Goal: Navigation & Orientation: Find specific page/section

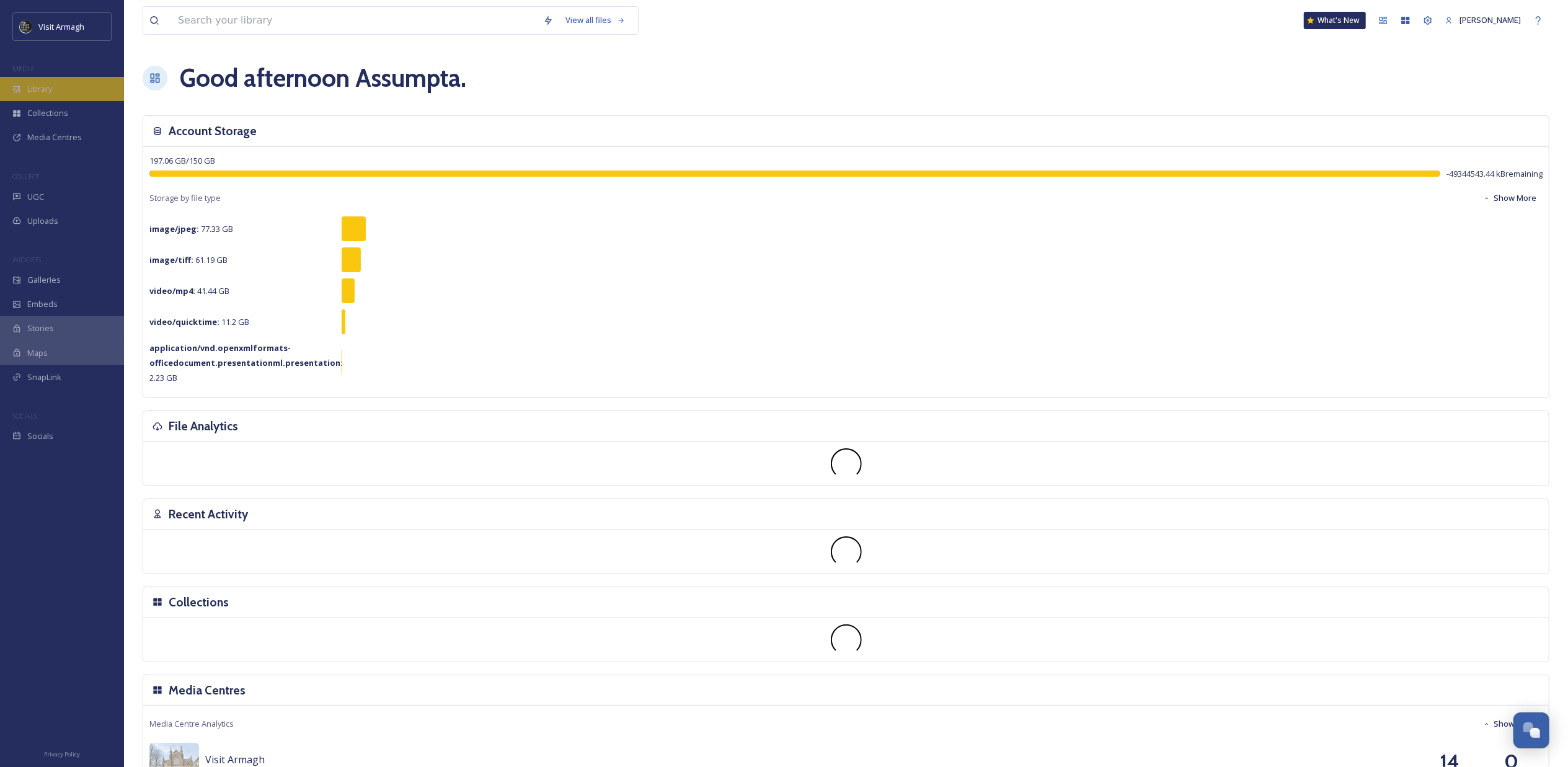
click at [50, 88] on span "Library" at bounding box center [40, 89] width 24 height 11
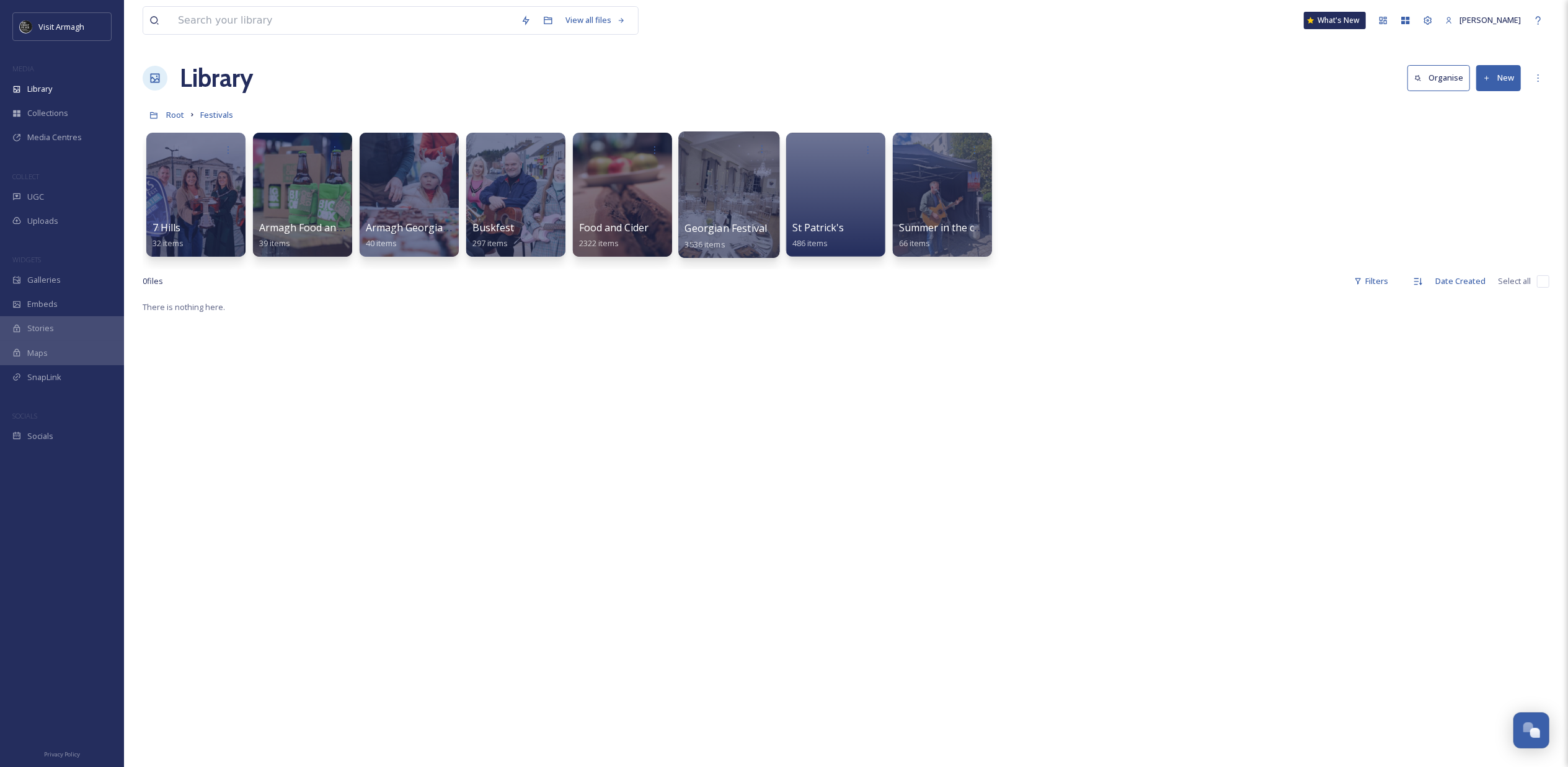
click at [714, 192] on div at bounding box center [729, 195] width 101 height 126
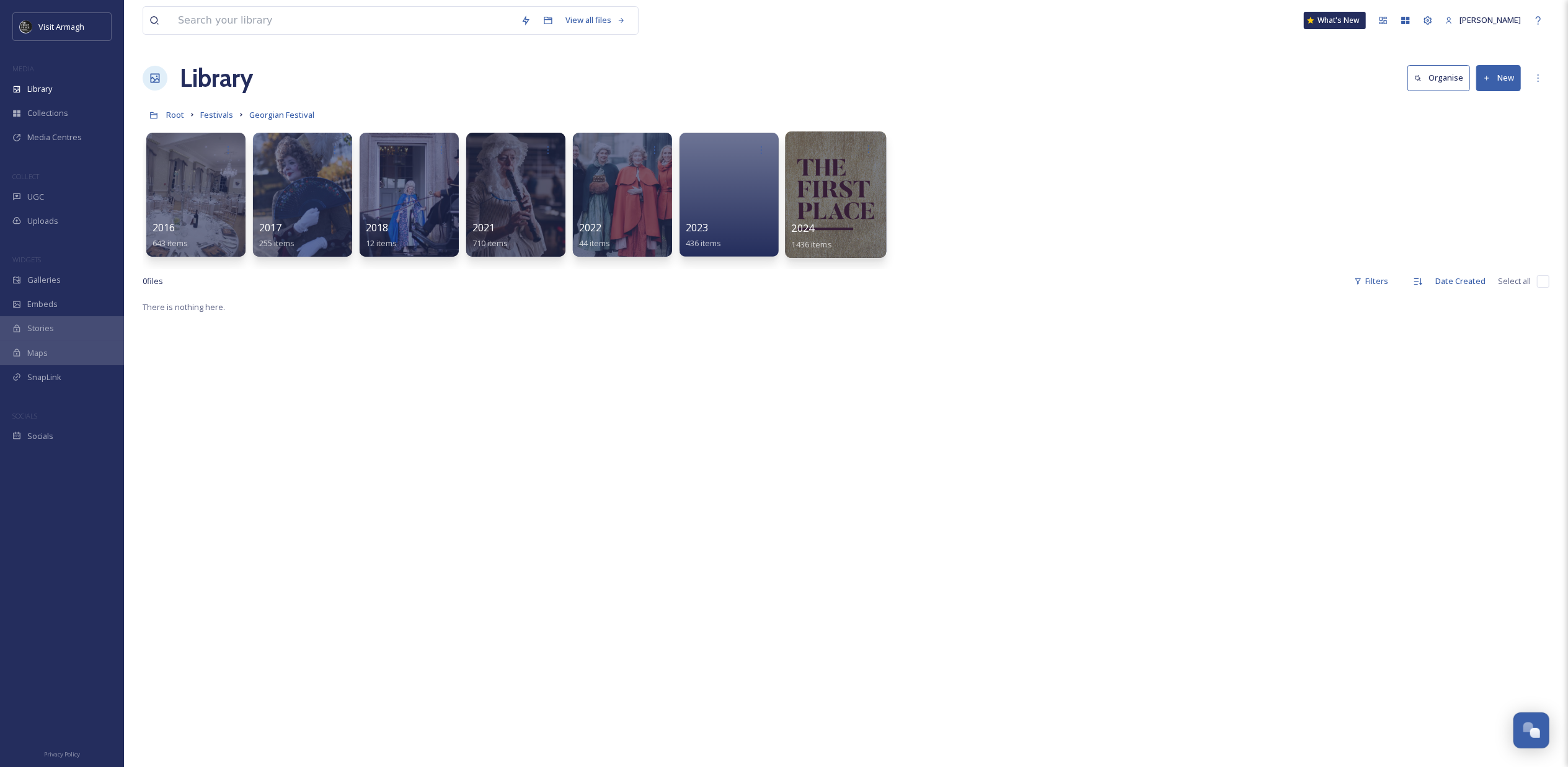
click at [837, 182] on div at bounding box center [836, 195] width 101 height 126
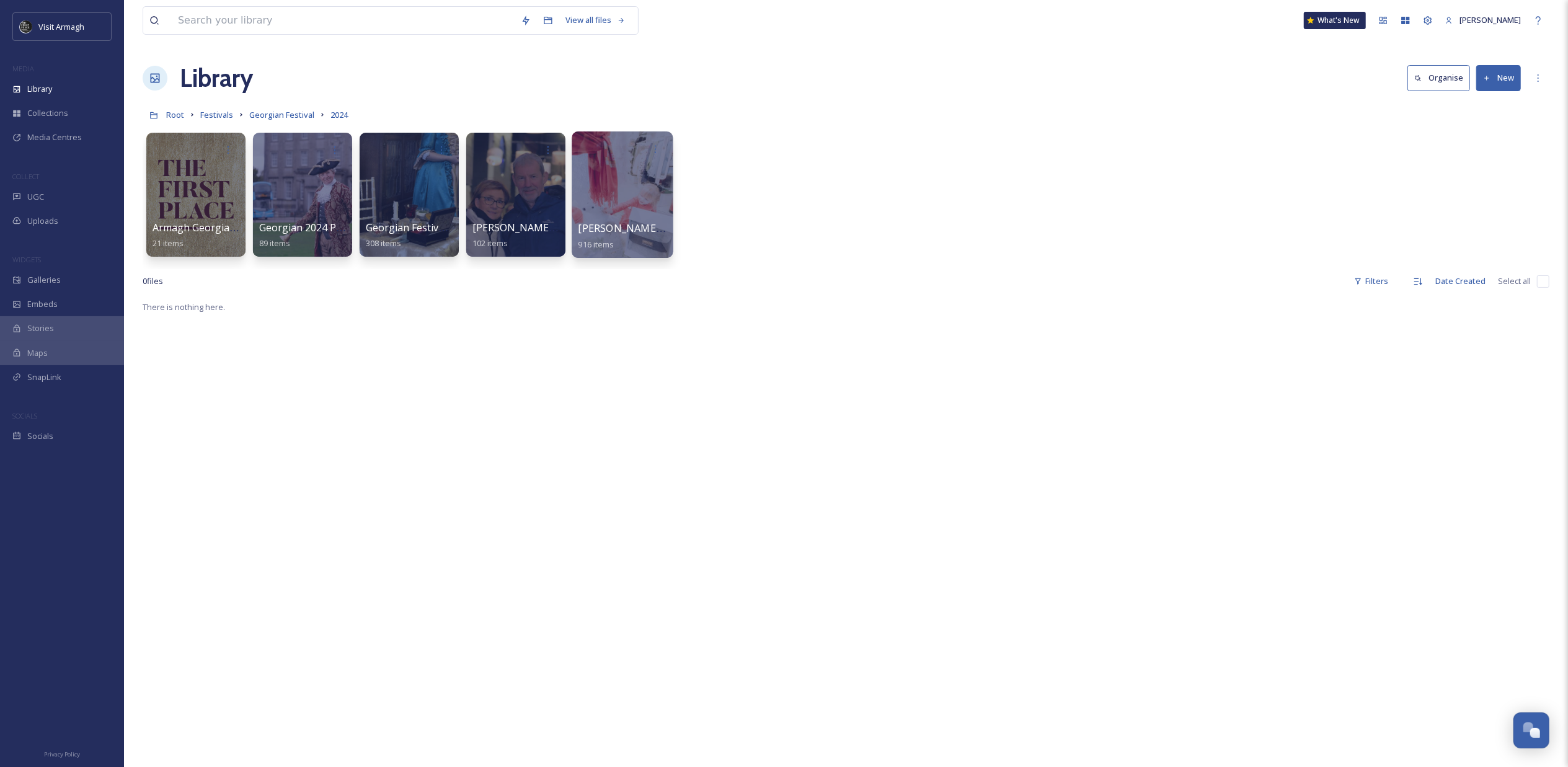
click at [603, 196] on div at bounding box center [622, 195] width 101 height 126
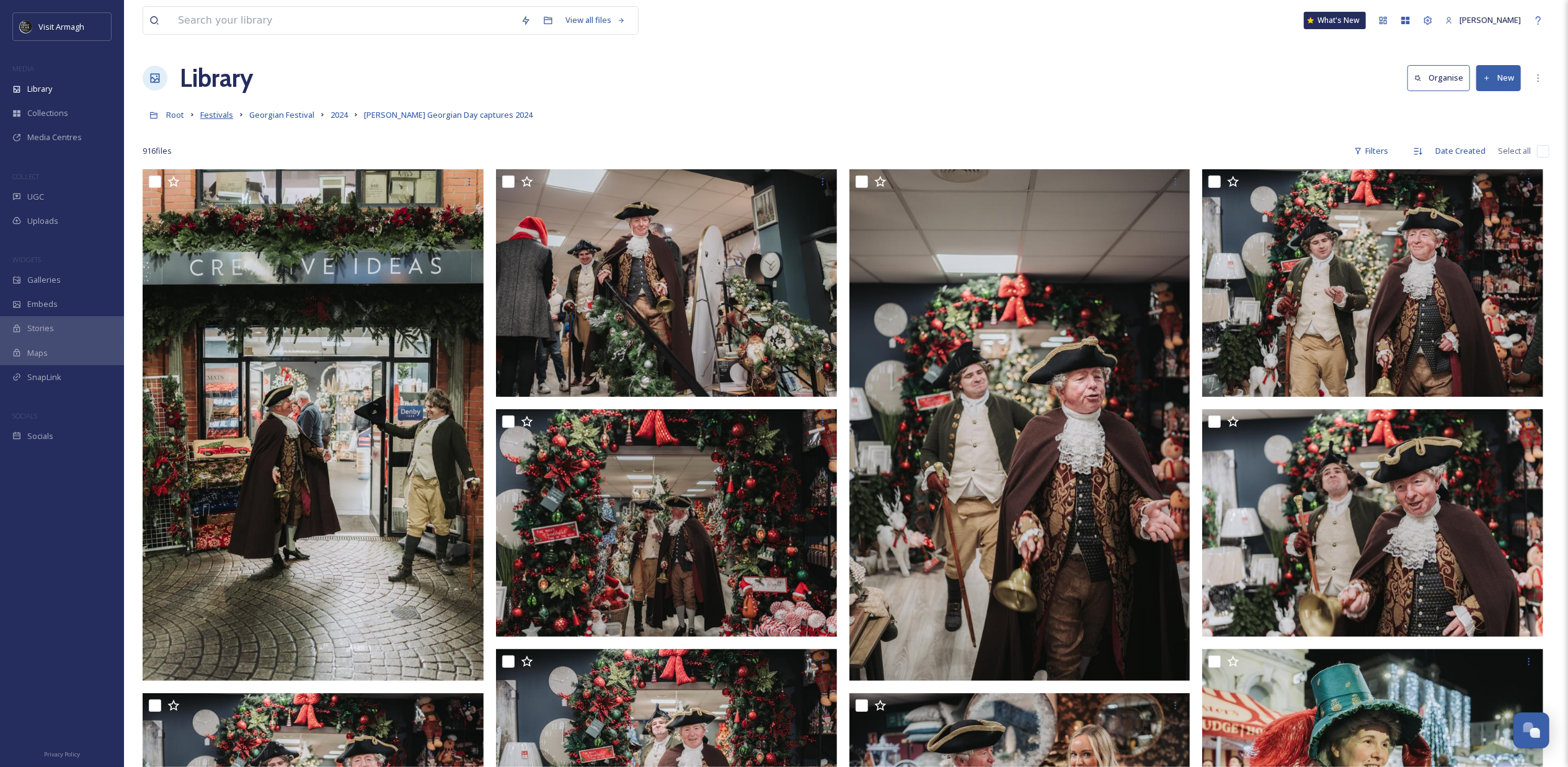
click at [207, 115] on span "Festivals" at bounding box center [216, 115] width 33 height 11
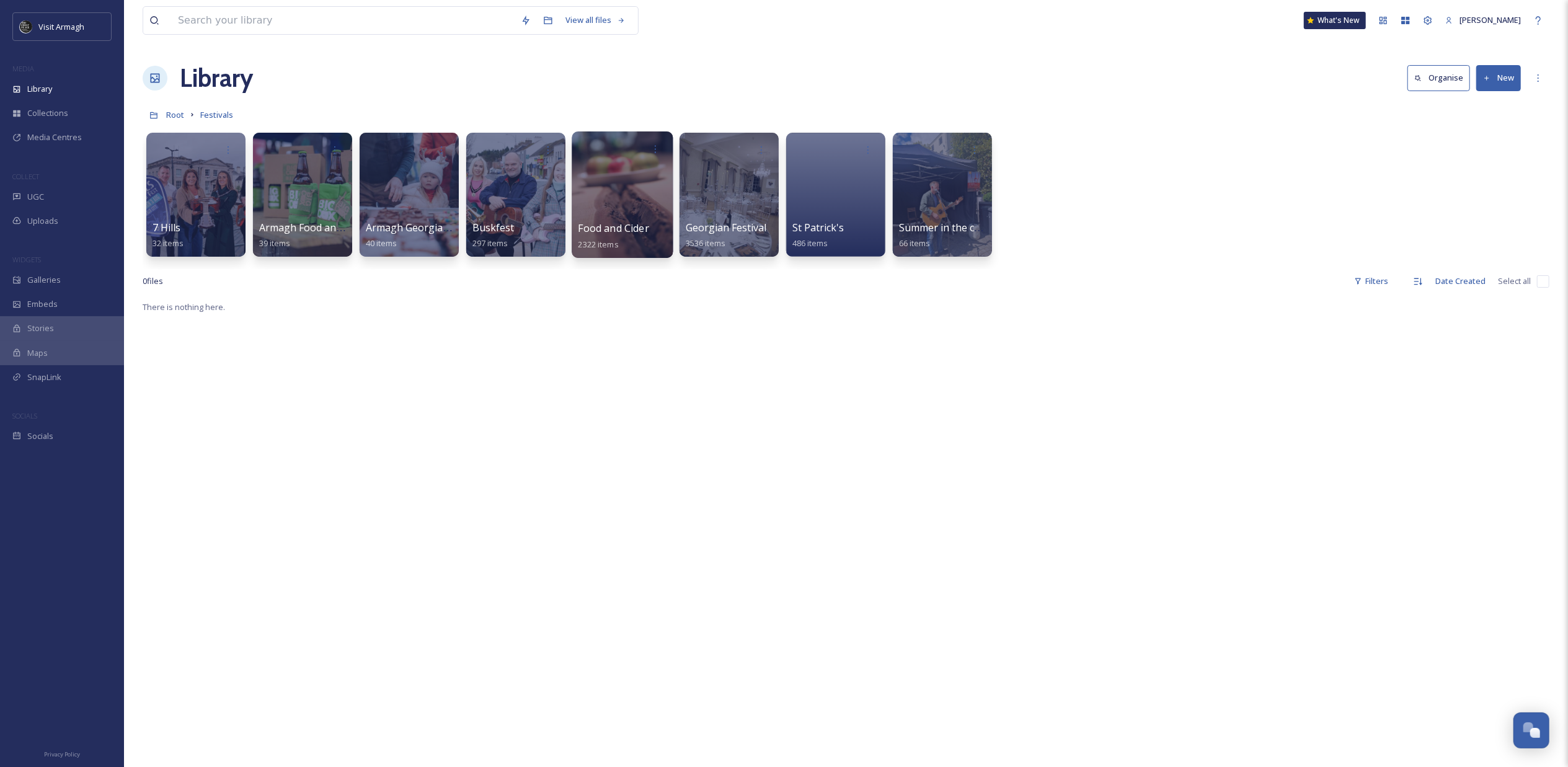
click at [608, 197] on div at bounding box center [622, 195] width 101 height 126
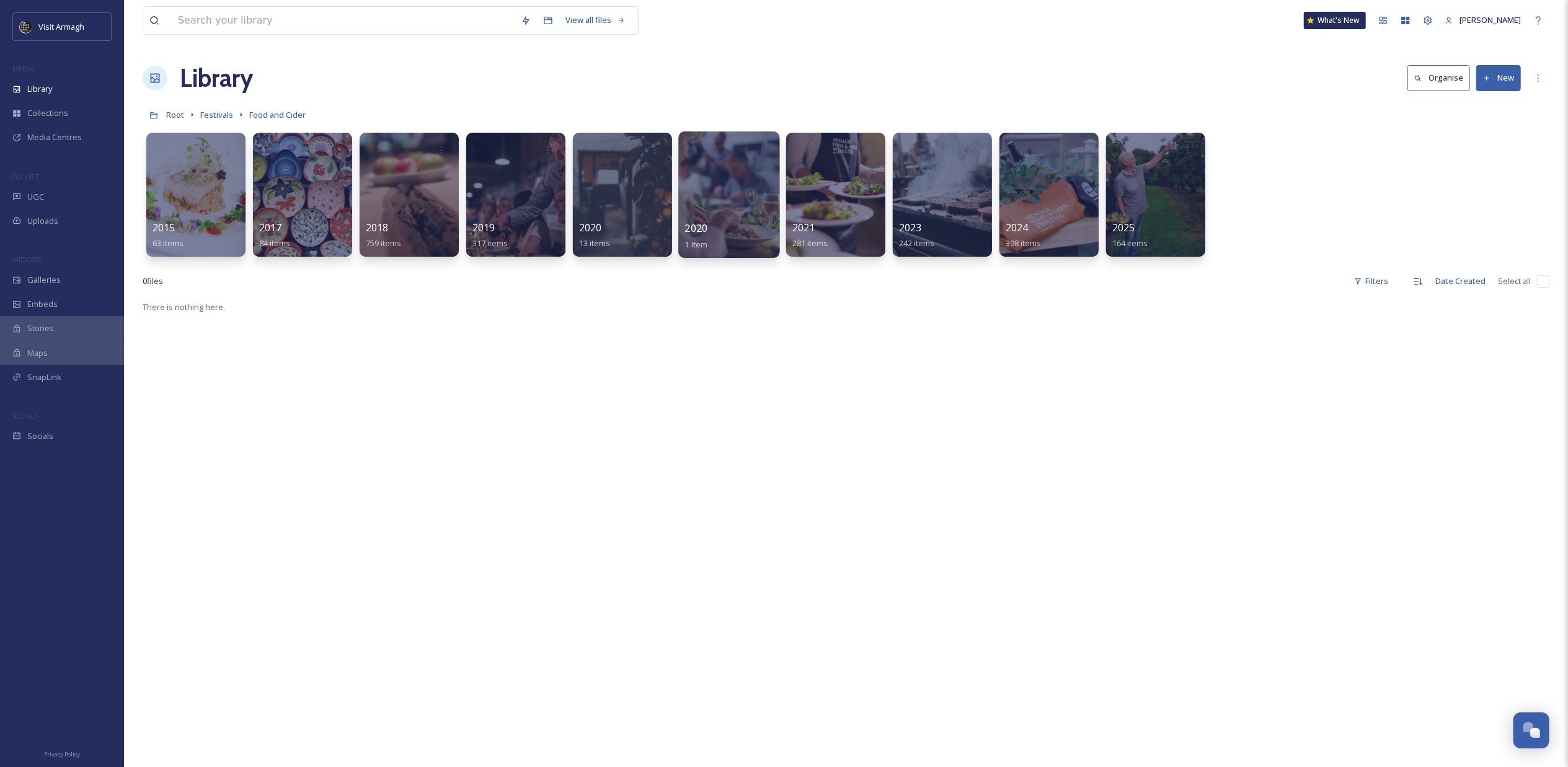
click at [723, 197] on div at bounding box center [729, 195] width 101 height 126
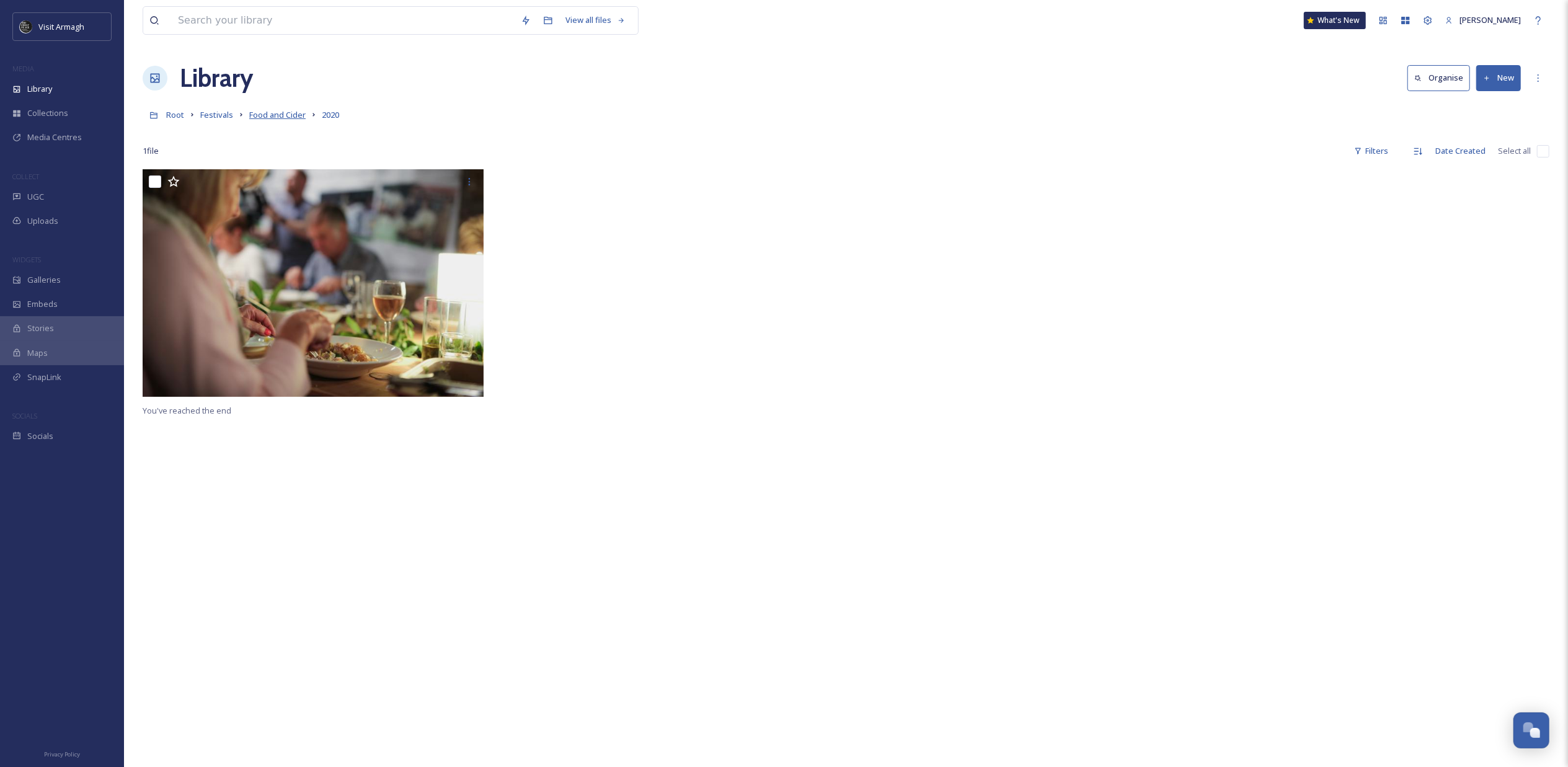
click at [260, 116] on span "Food and Cider" at bounding box center [277, 115] width 56 height 11
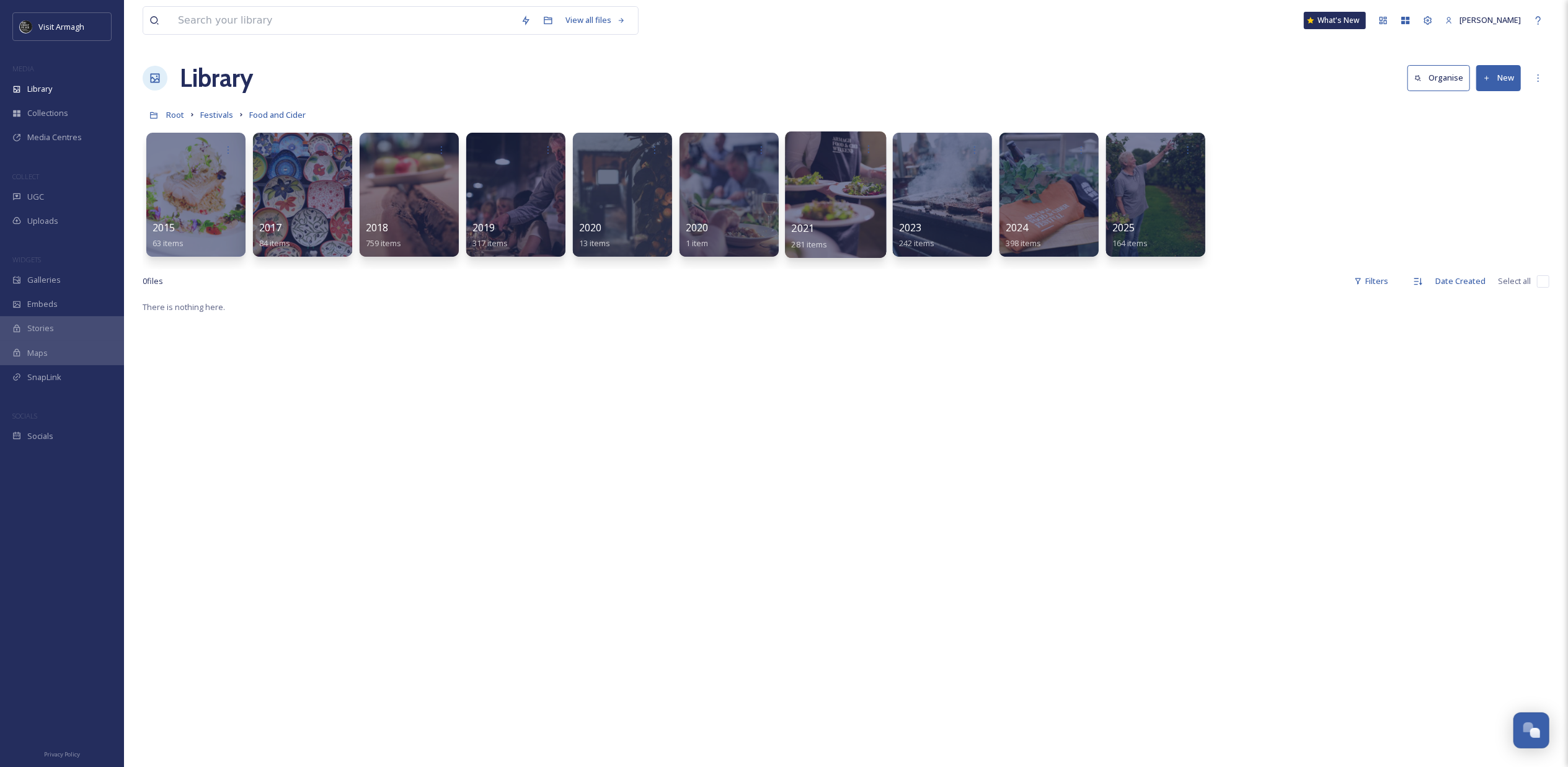
drag, startPoint x: 883, startPoint y: 191, endPoint x: 841, endPoint y: 194, distance: 42.1
click at [841, 194] on div at bounding box center [836, 195] width 101 height 126
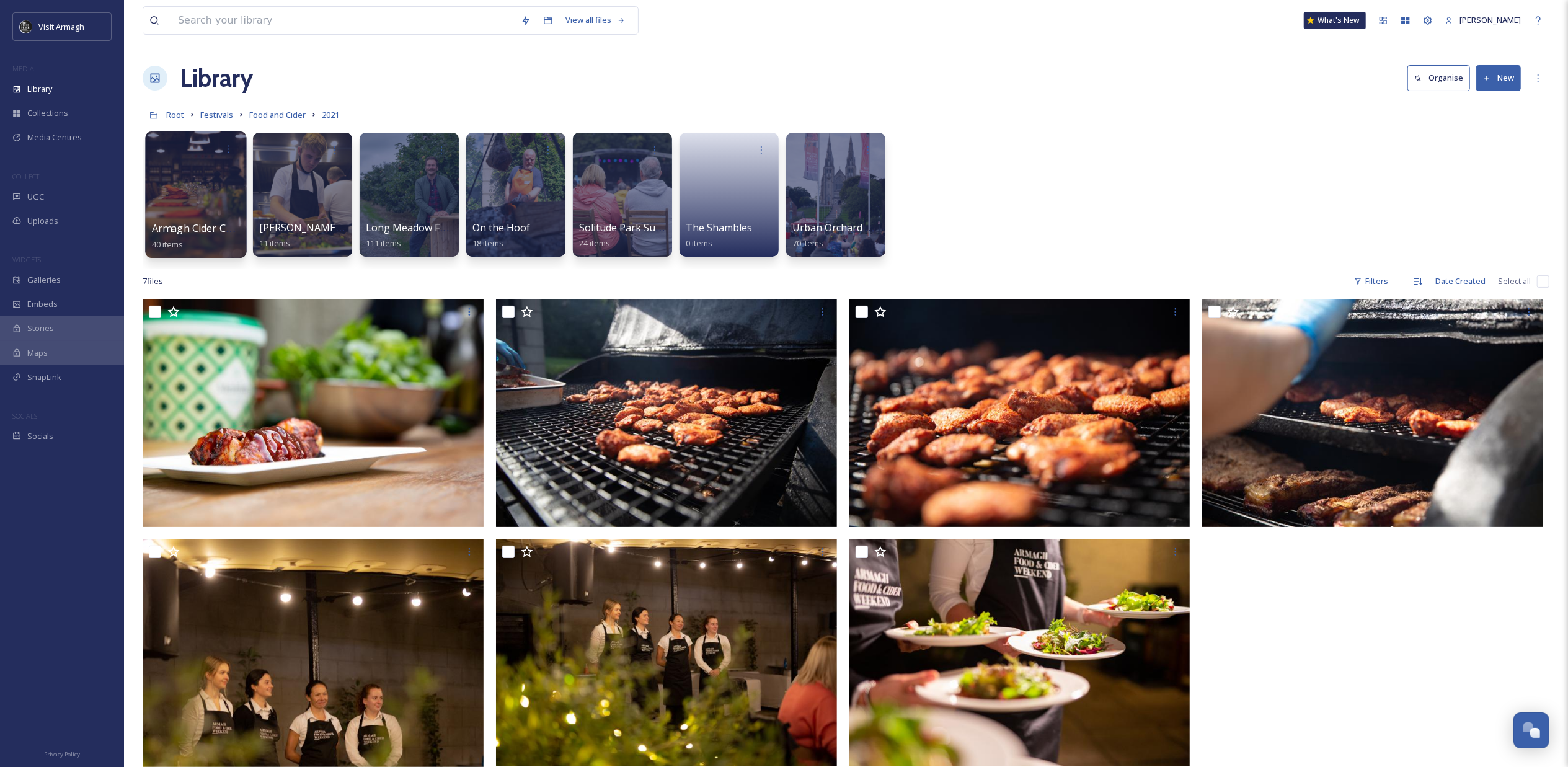
click at [192, 171] on div at bounding box center [195, 195] width 101 height 126
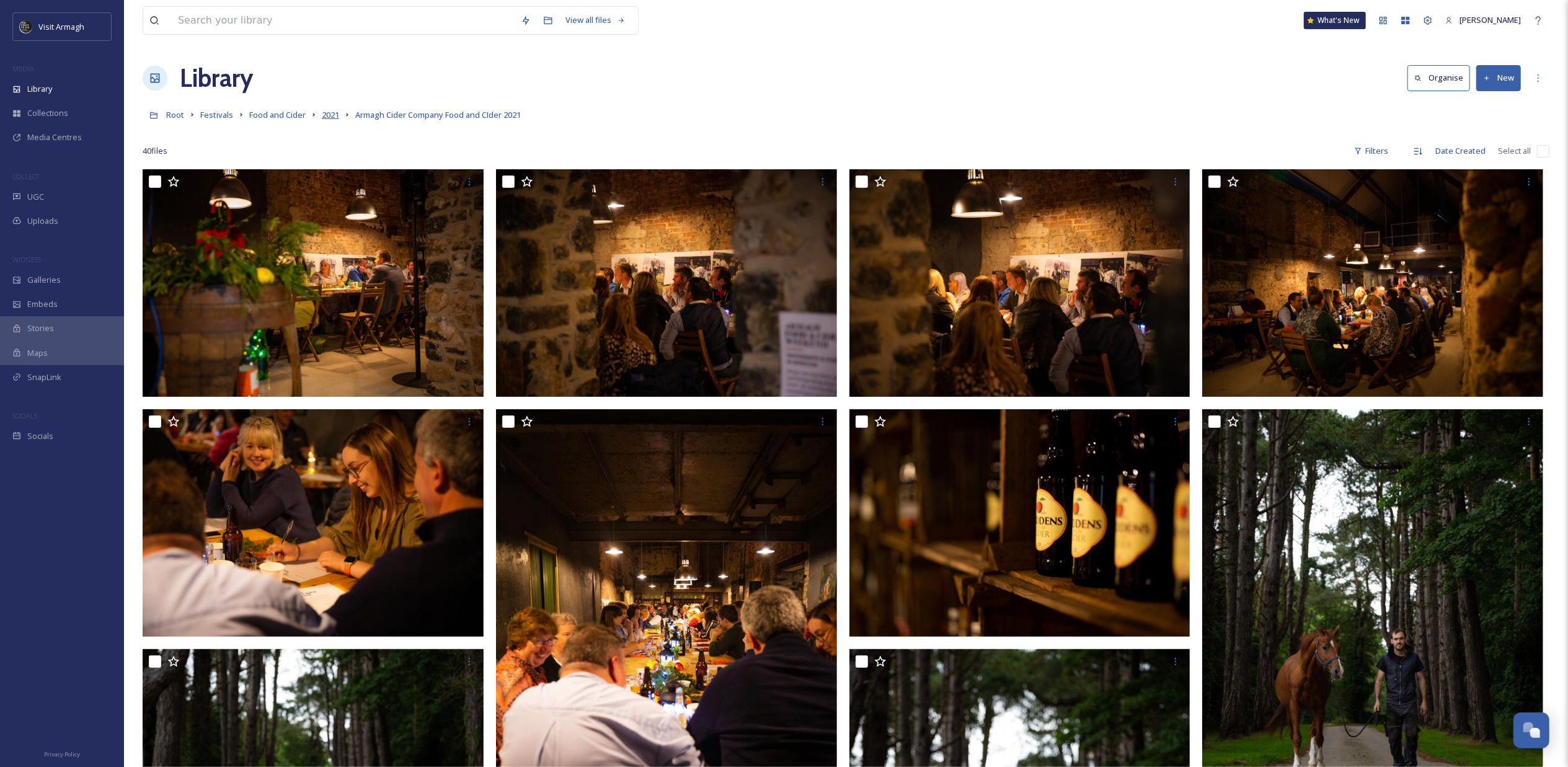
click at [328, 116] on span "2021" at bounding box center [330, 115] width 17 height 11
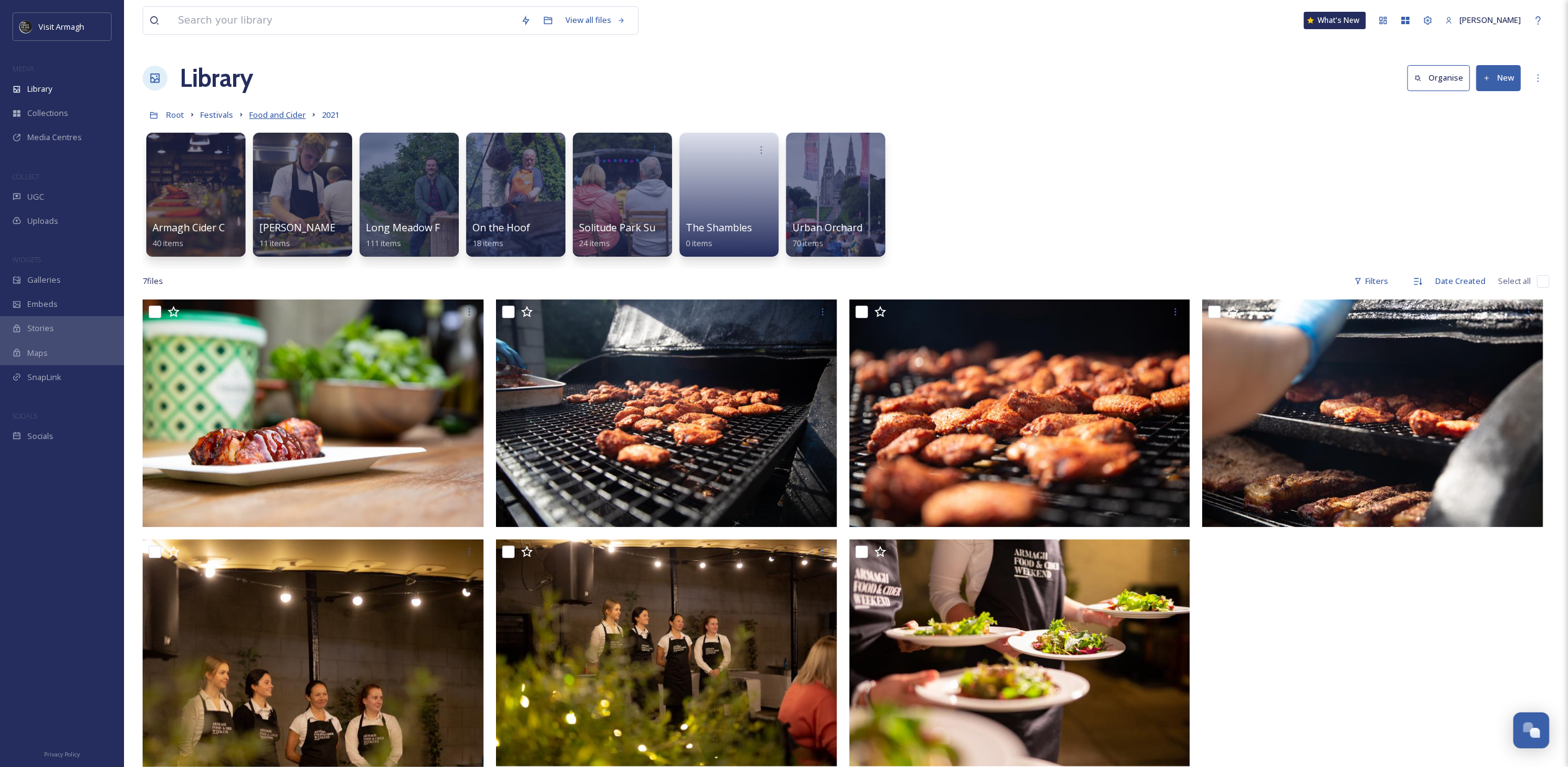
click at [266, 112] on span "Food and Cider" at bounding box center [277, 115] width 56 height 11
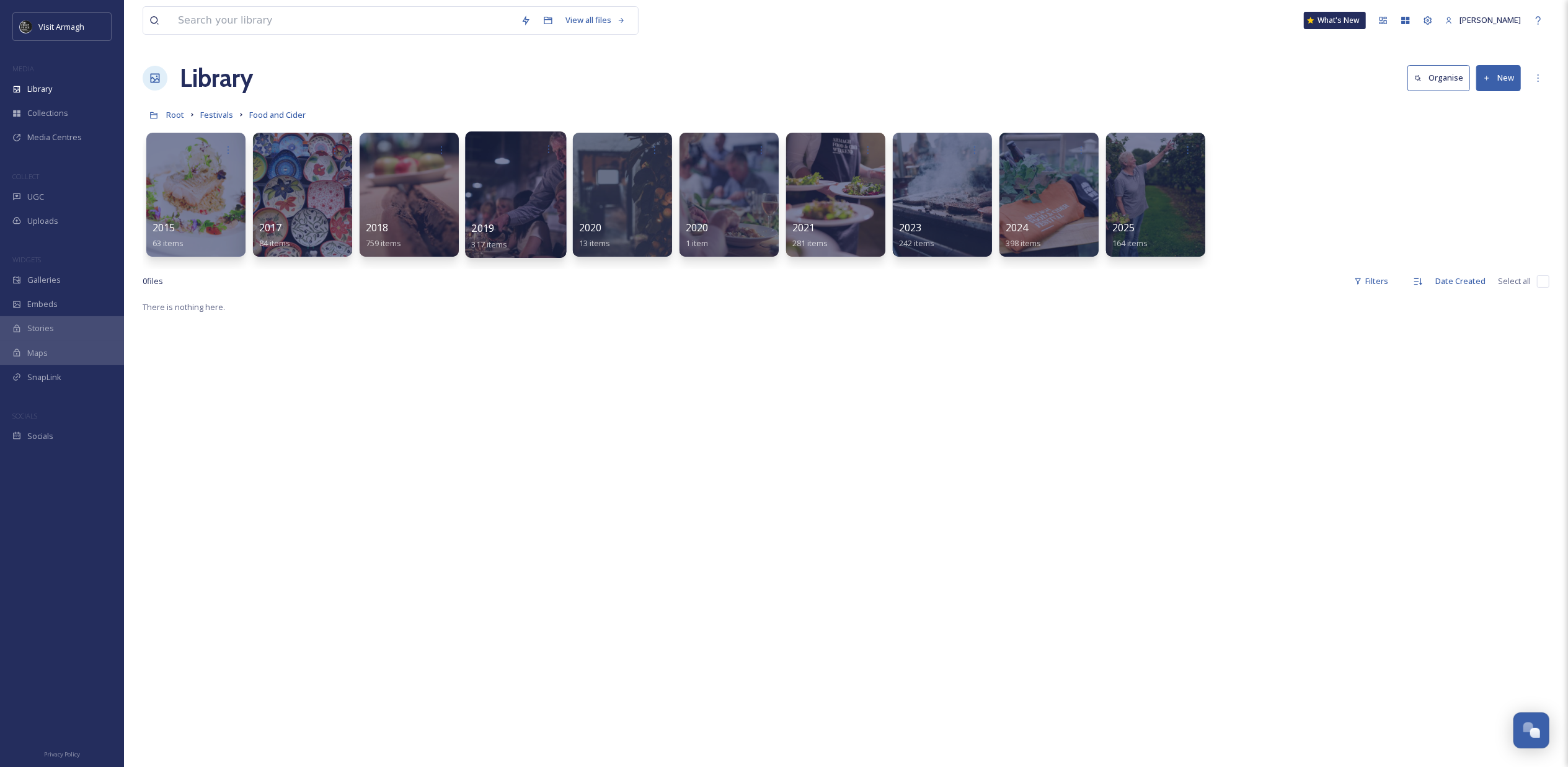
click at [529, 195] on div at bounding box center [515, 195] width 101 height 126
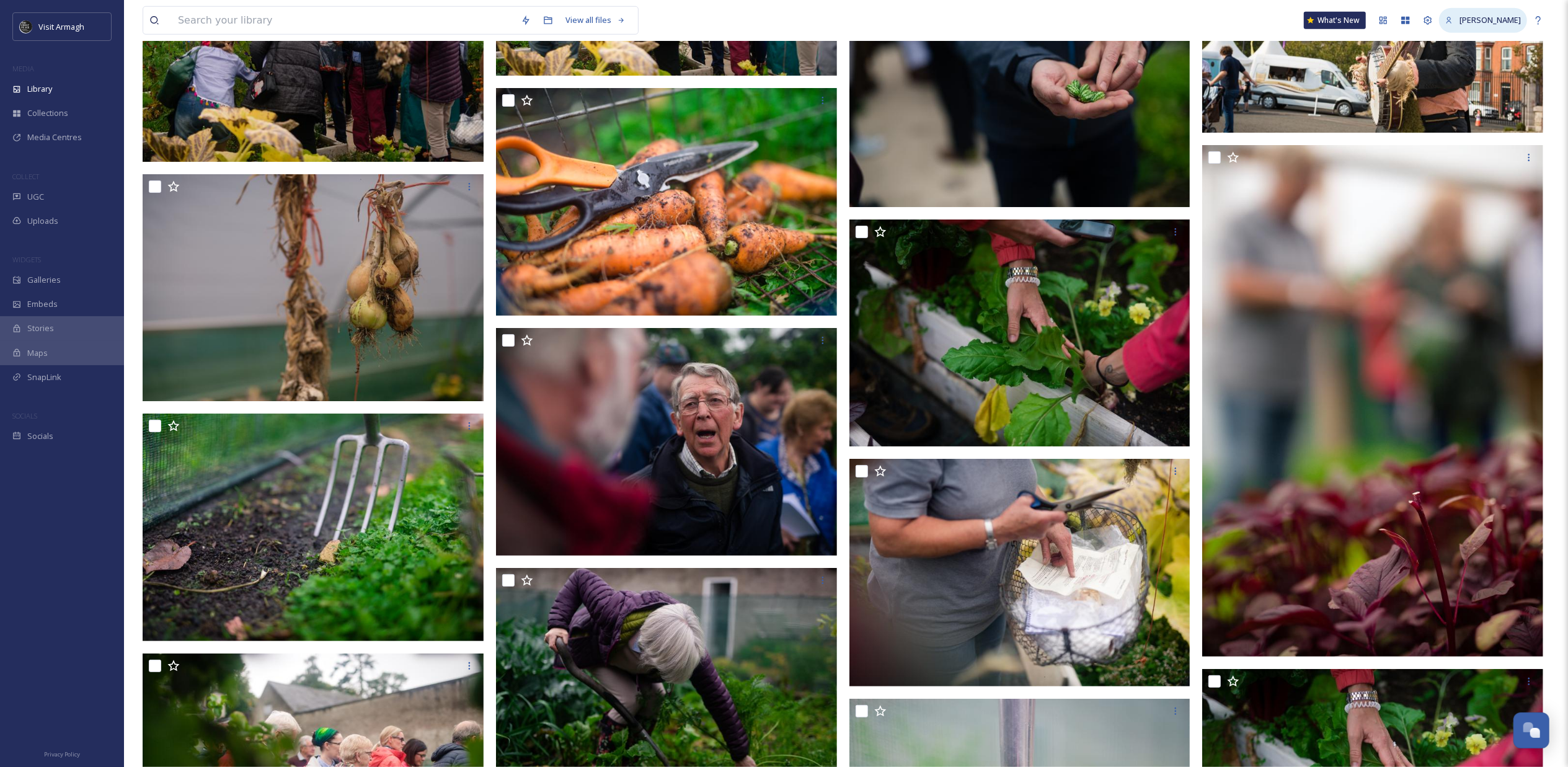
scroll to position [15018, 0]
